Goal: Information Seeking & Learning: Learn about a topic

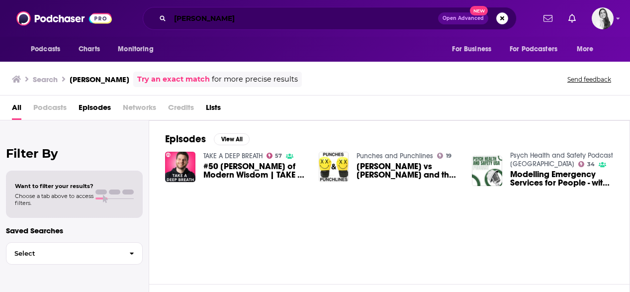
drag, startPoint x: 239, startPoint y: 20, endPoint x: -3, endPoint y: -24, distance: 246.7
click at [0, 0] on html "Podcasts Charts Monitoring [PERSON_NAME] Open Advanced New For Business For Pod…" at bounding box center [315, 146] width 630 height 292
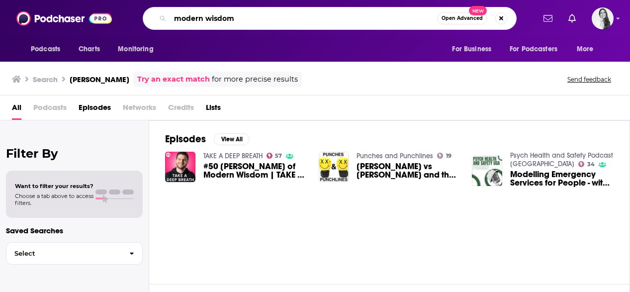
type input "modern wisdom"
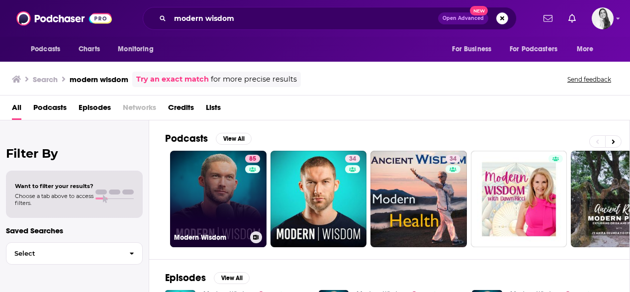
click at [228, 171] on link "85 Modern Wisdom" at bounding box center [218, 199] width 96 height 96
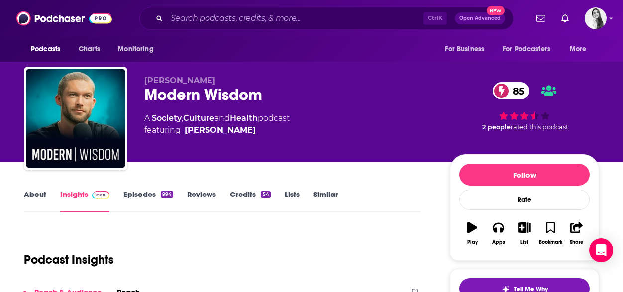
drag, startPoint x: 303, startPoint y: 123, endPoint x: 138, endPoint y: 117, distance: 164.7
click at [138, 117] on div "[PERSON_NAME] Modern Wisdom 85 A Society , Culture and Health podcast featuring…" at bounding box center [311, 120] width 575 height 107
copy div "A Society , Culture and Health podcast"
